Goal: Task Accomplishment & Management: Manage account settings

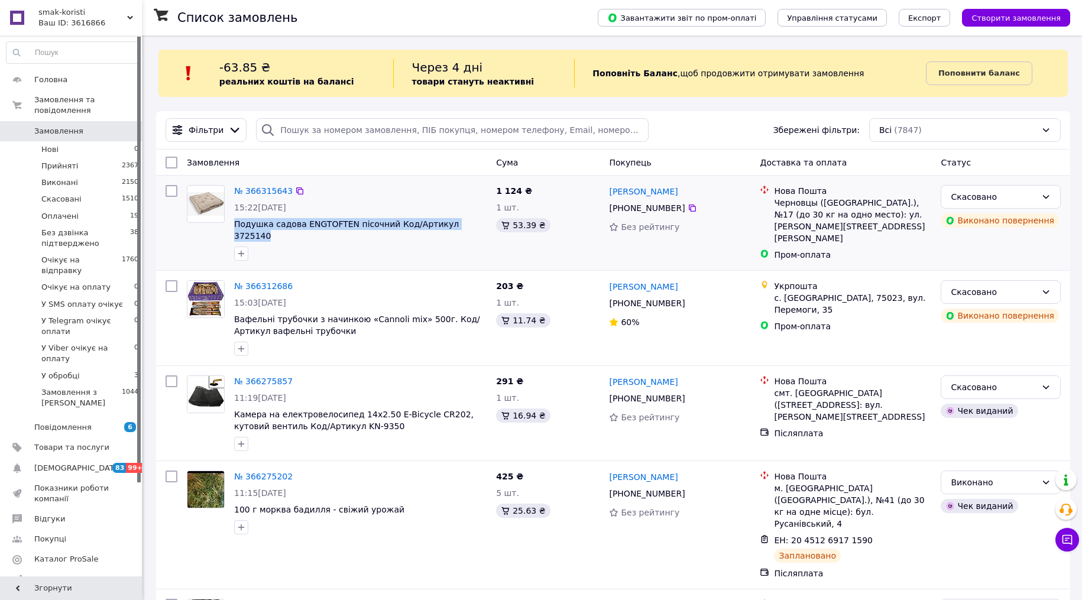
drag, startPoint x: 482, startPoint y: 222, endPoint x: 231, endPoint y: 222, distance: 250.8
click at [231, 222] on div "№ 366315643 15:22[DATE] Подушка садова ENGTOFTEN пісочний Код/Артикул 3725140" at bounding box center [360, 222] width 262 height 85
copy span "Подушка садова ENGTOFTEN пісочний Код/Артикул 3725140"
click at [91, 442] on span "Товари та послуги" at bounding box center [71, 447] width 75 height 11
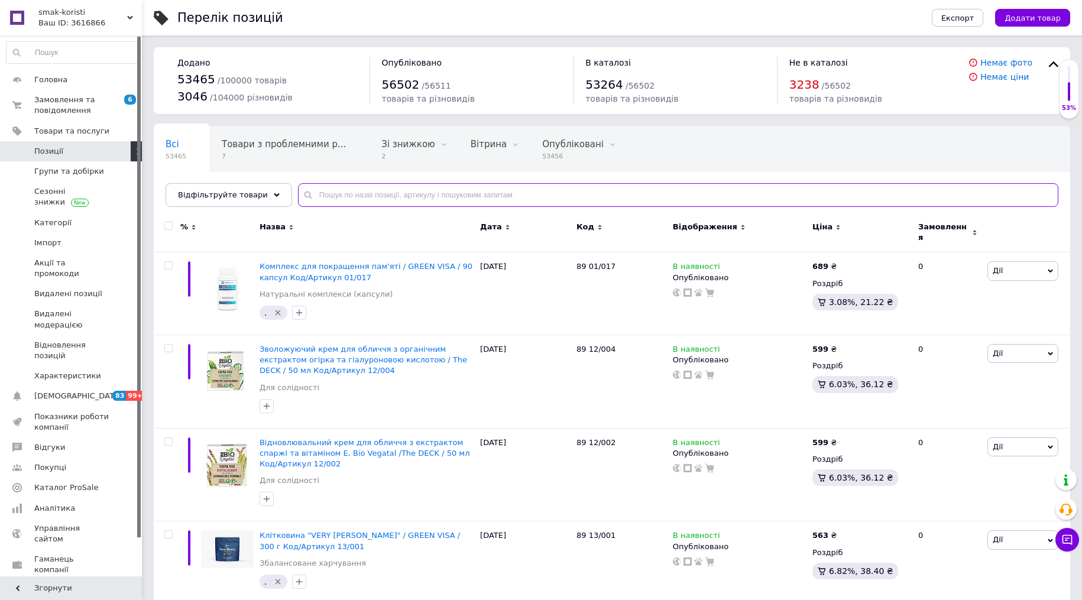
click at [422, 199] on input "text" at bounding box center [678, 195] width 761 height 24
paste input "Подушка садова ENGTOFTEN пісочний Код/Артикул 3725140"
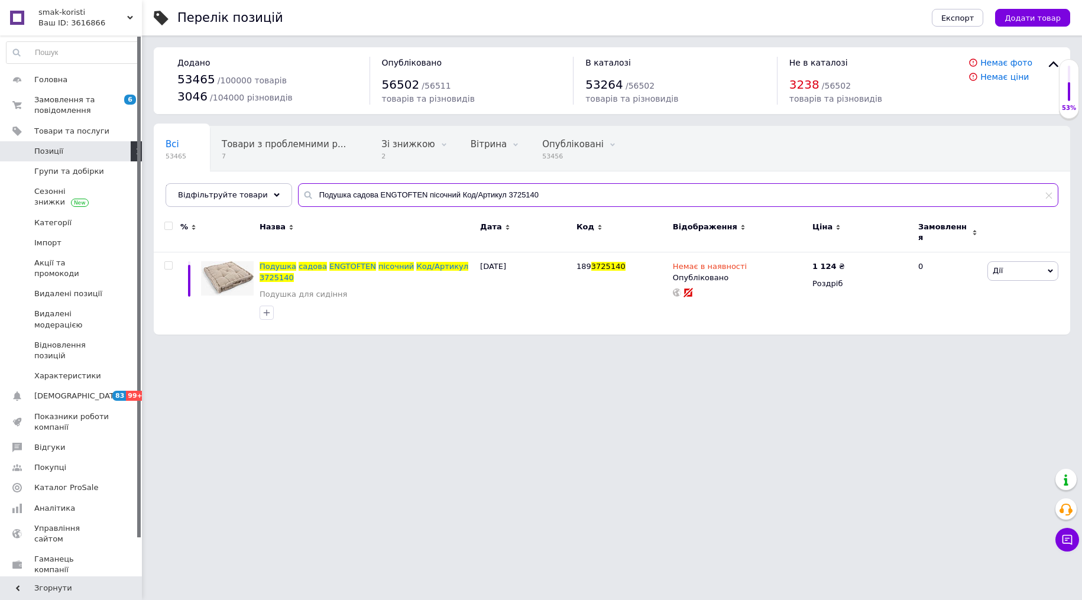
click at [543, 190] on input "Подушка садова ENGTOFTEN пісочний Код/Артикул 3725140" at bounding box center [678, 195] width 761 height 24
drag, startPoint x: 548, startPoint y: 193, endPoint x: 302, endPoint y: 193, distance: 246.1
click at [302, 193] on div "Подушка садова ENGTOFTEN пісочний Код/Артикул 3725140" at bounding box center [678, 195] width 761 height 24
paste input "афельні трубочки з начинкою «Cannoli mix» 500г. Код/Артикул вафельні трубочки"
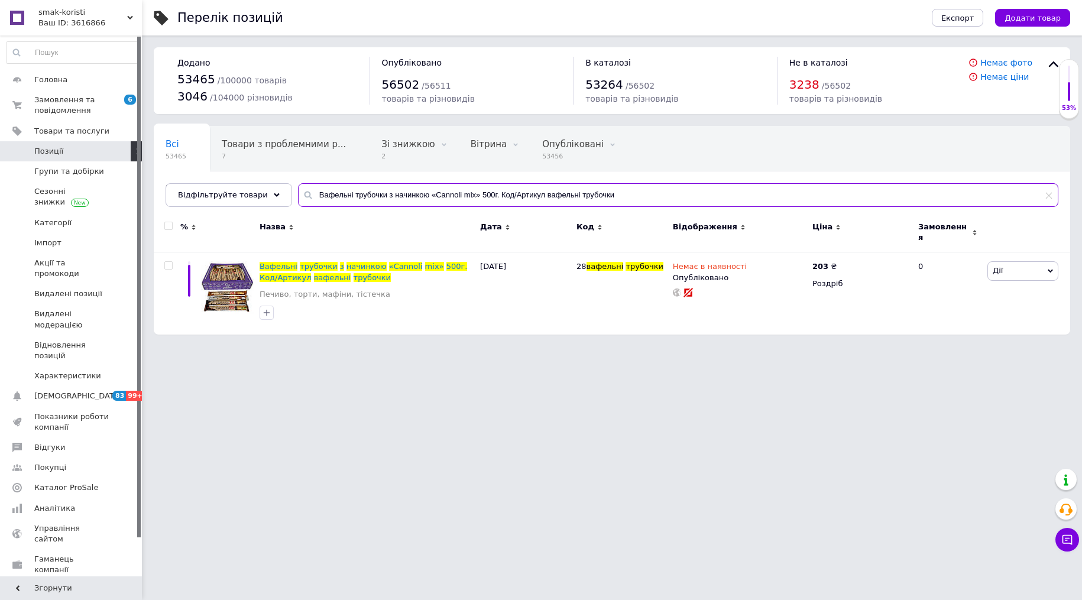
drag, startPoint x: 626, startPoint y: 196, endPoint x: 284, endPoint y: 193, distance: 342.5
click at [285, 193] on div "Всі 53465 Товари з проблемними р... 7 Зі знижкою 2 Видалити Редагувати Вітрина …" at bounding box center [612, 166] width 917 height 81
paste input "40_123"
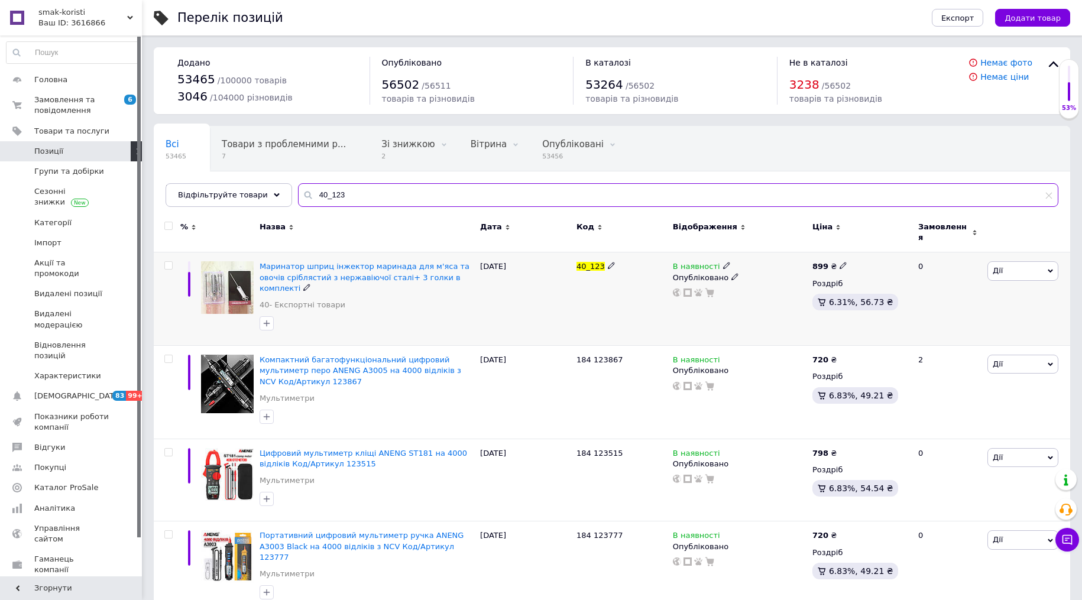
type input "40_123"
click at [725, 263] on use at bounding box center [726, 266] width 7 height 7
click at [769, 267] on li "Немає в наявності" at bounding box center [794, 275] width 112 height 17
click at [589, 297] on div "40_123" at bounding box center [622, 299] width 96 height 93
